Goal: Navigation & Orientation: Find specific page/section

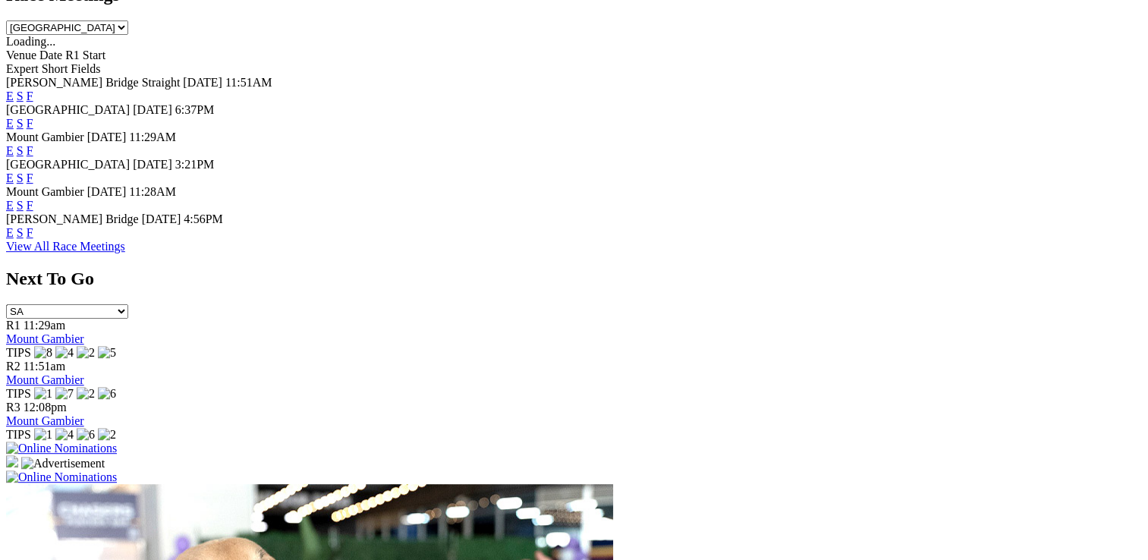
scroll to position [758, 0]
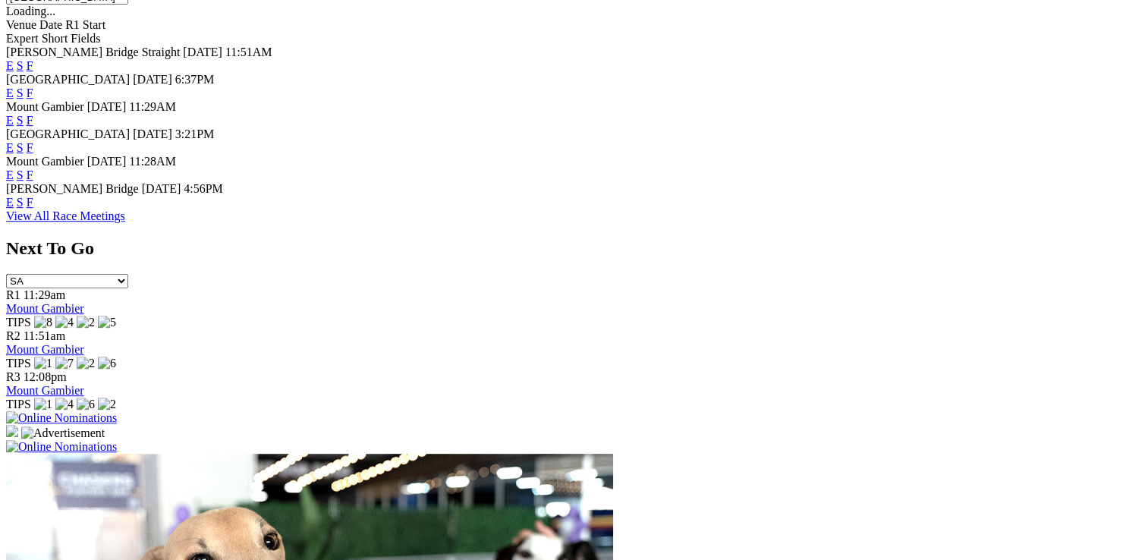
click at [125, 222] on link "View All Race Meetings" at bounding box center [65, 215] width 119 height 13
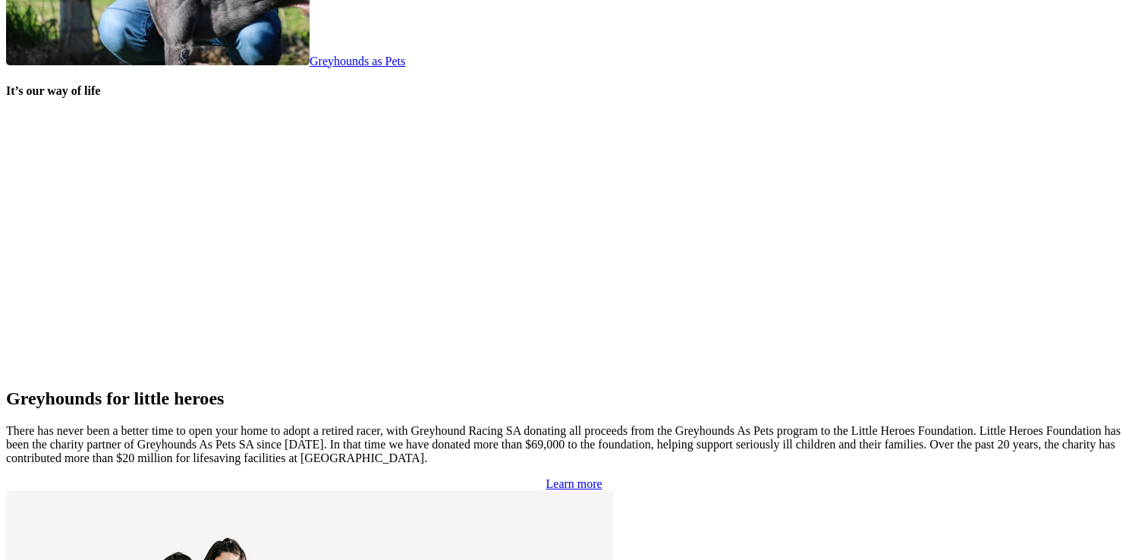
scroll to position [3027, 0]
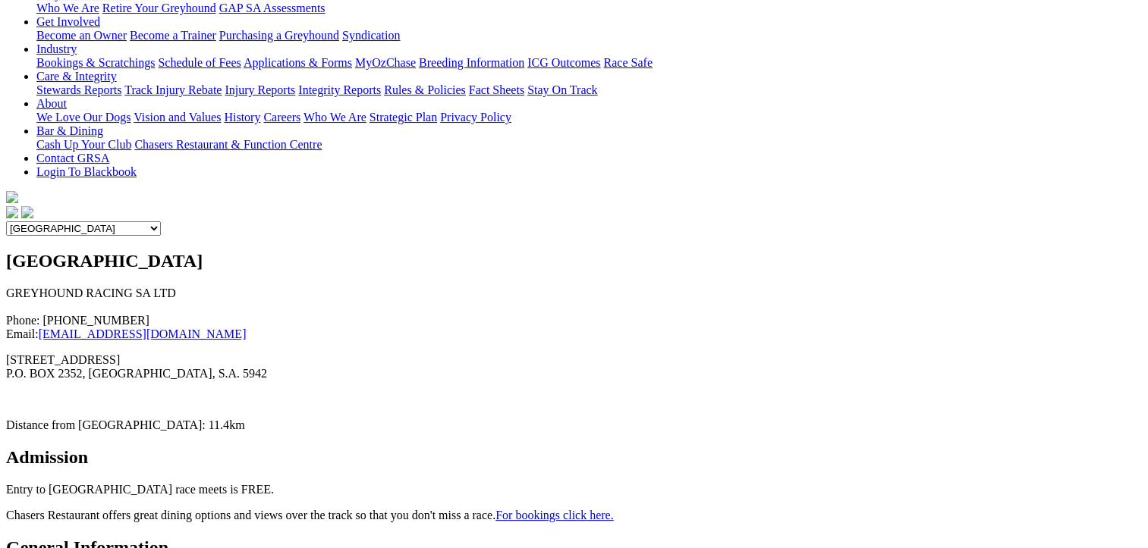
scroll to position [303, 0]
